Goal: Use online tool/utility: Utilize a website feature to perform a specific function

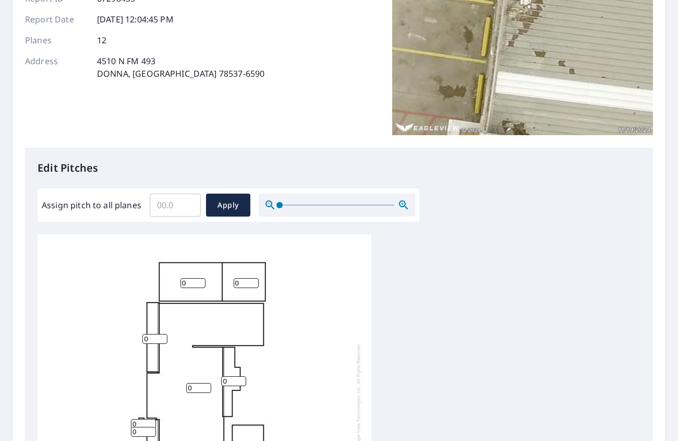
scroll to position [156, 0]
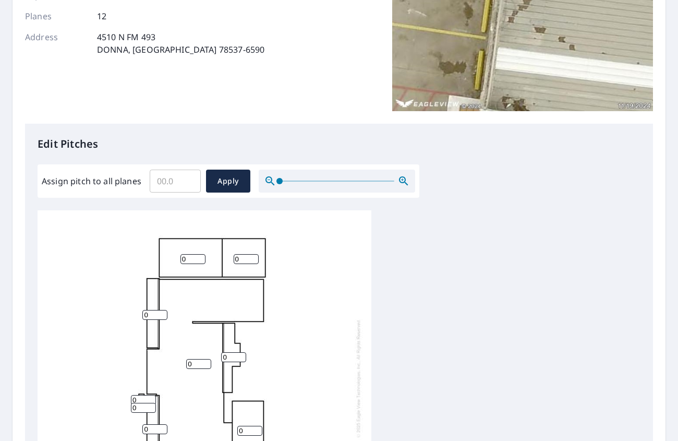
click at [173, 186] on input "Assign pitch to all planes" at bounding box center [175, 180] width 51 height 29
click at [221, 186] on span "Apply" at bounding box center [228, 181] width 28 height 13
click at [224, 185] on span "Apply" at bounding box center [228, 181] width 28 height 13
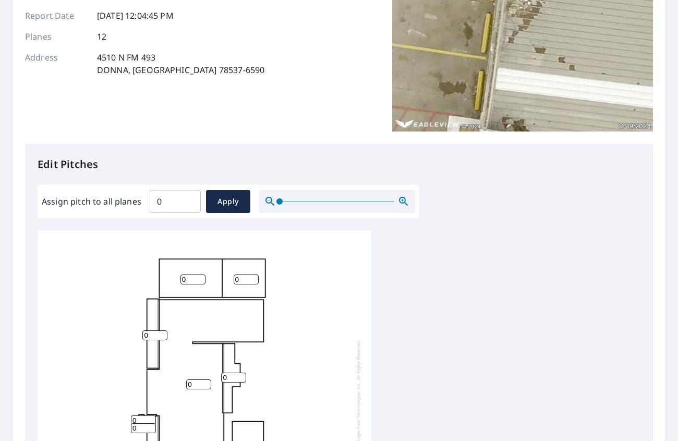
scroll to position [132, 0]
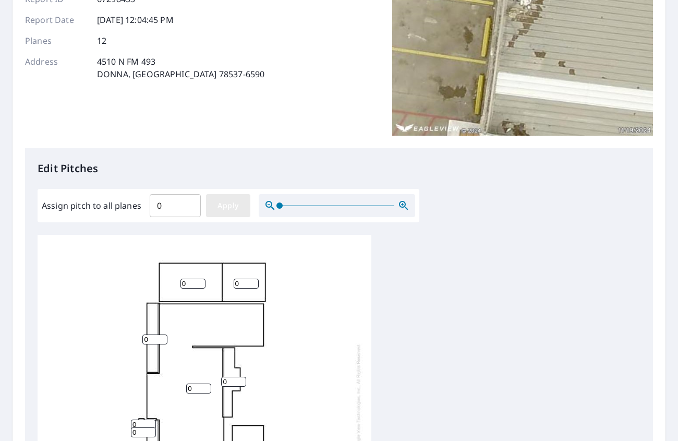
click at [235, 204] on span "Apply" at bounding box center [228, 205] width 28 height 13
click at [189, 204] on input "0.1" at bounding box center [175, 205] width 51 height 29
type input "0"
click at [189, 210] on input "0" at bounding box center [175, 205] width 51 height 29
click at [230, 202] on span "Apply" at bounding box center [228, 205] width 28 height 13
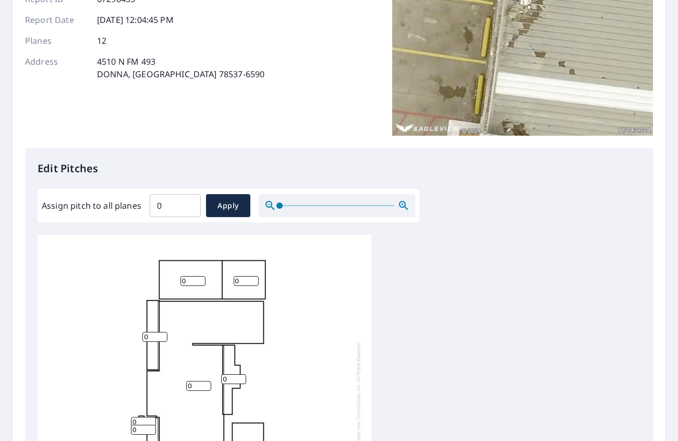
scroll to position [10, 0]
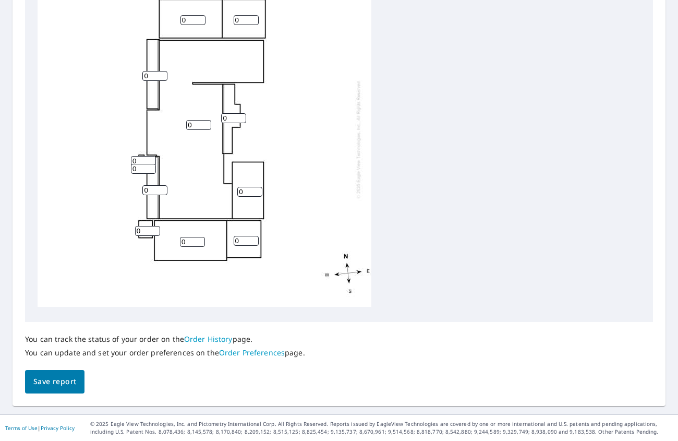
click at [40, 381] on span "Save report" at bounding box center [54, 381] width 43 height 13
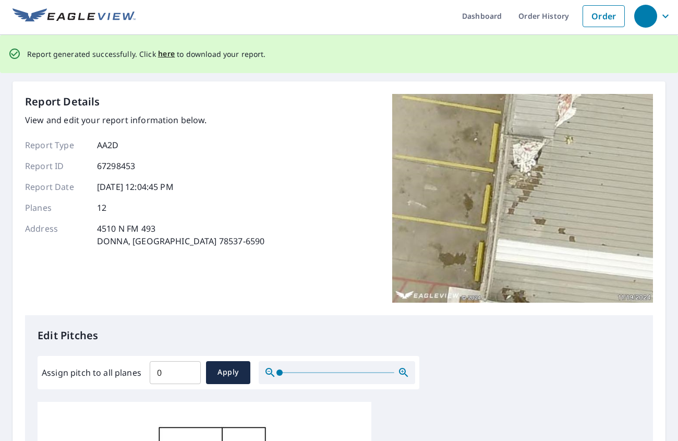
scroll to position [0, 0]
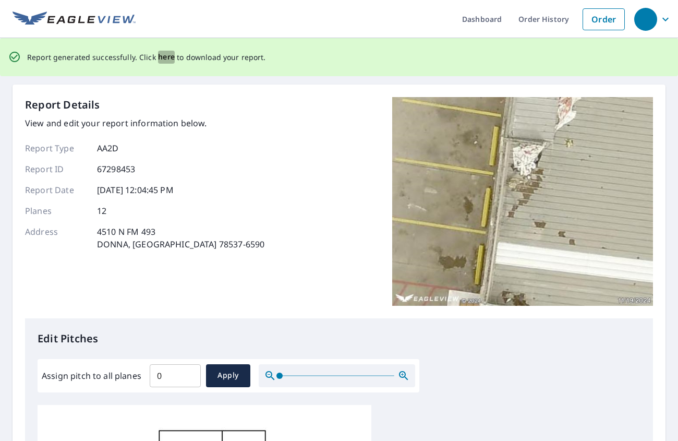
click at [160, 56] on span "here" at bounding box center [166, 57] width 17 height 13
